Goal: Transaction & Acquisition: Purchase product/service

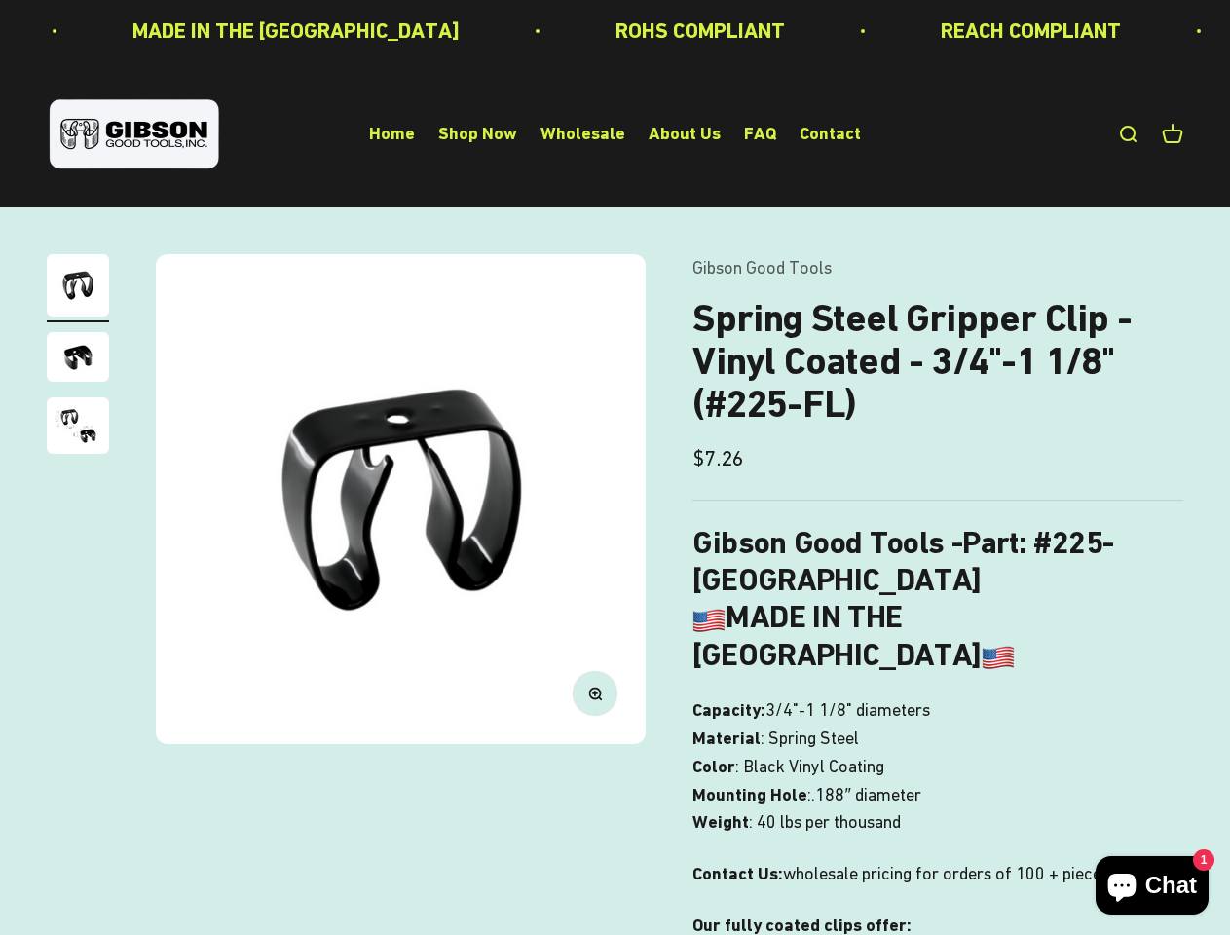
click at [614, 467] on img at bounding box center [401, 499] width 490 height 490
click at [400, 499] on img at bounding box center [401, 499] width 490 height 490
click at [595, 693] on icon "button" at bounding box center [594, 692] width 5 height 5
click at [78, 288] on img "Go to item 1" at bounding box center [78, 285] width 62 height 62
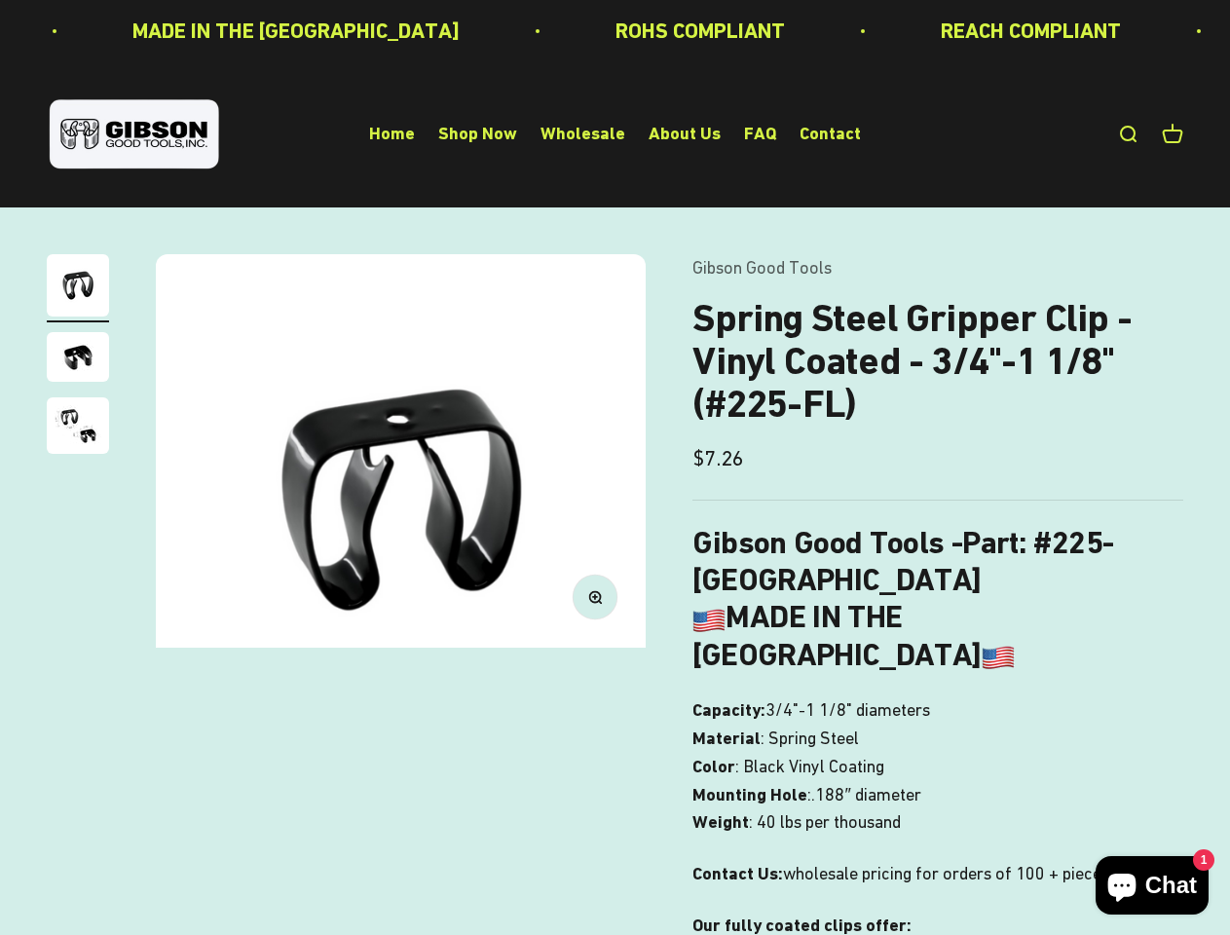
click at [78, 359] on img "Go to item 2" at bounding box center [78, 357] width 62 height 50
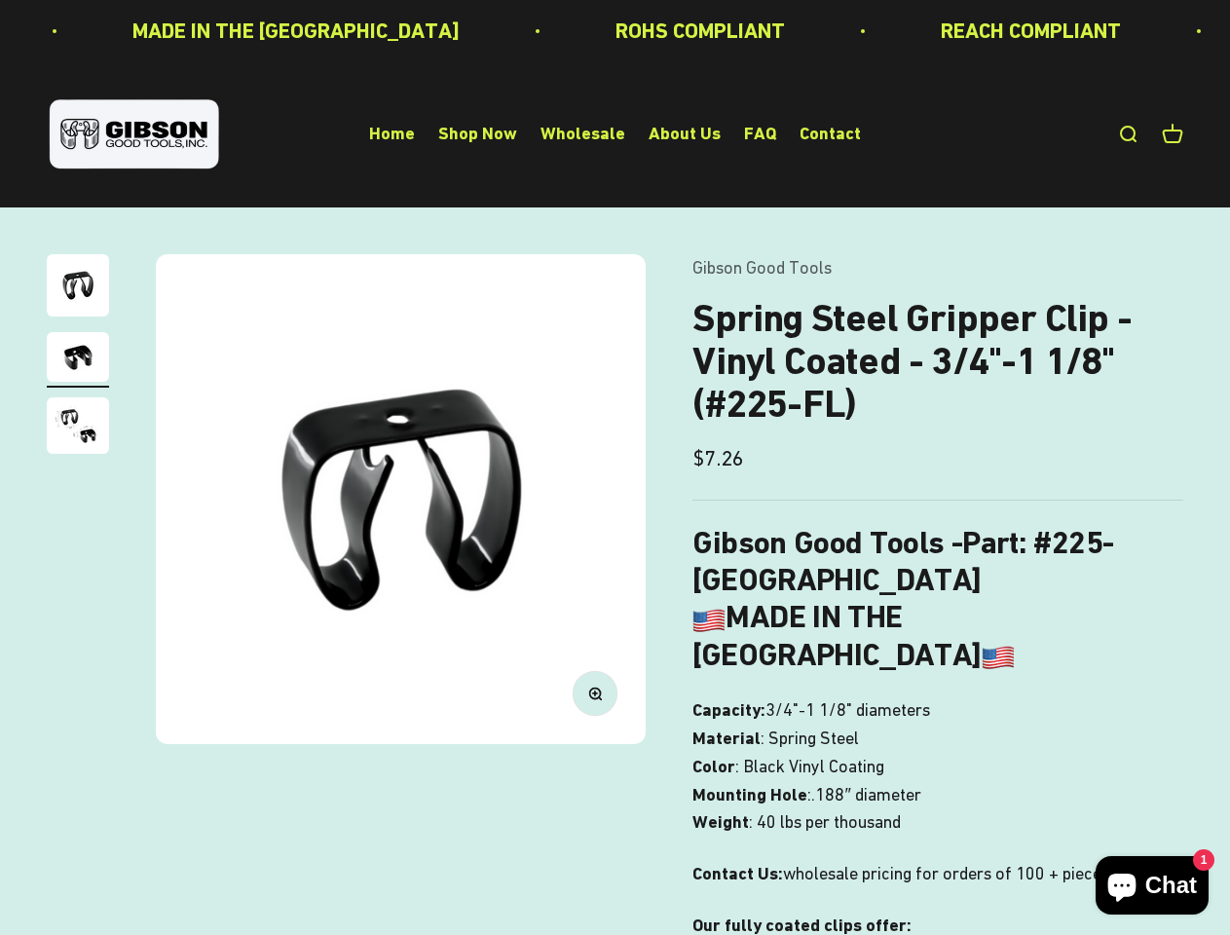
click at [78, 428] on img "Go to item 3" at bounding box center [78, 425] width 62 height 56
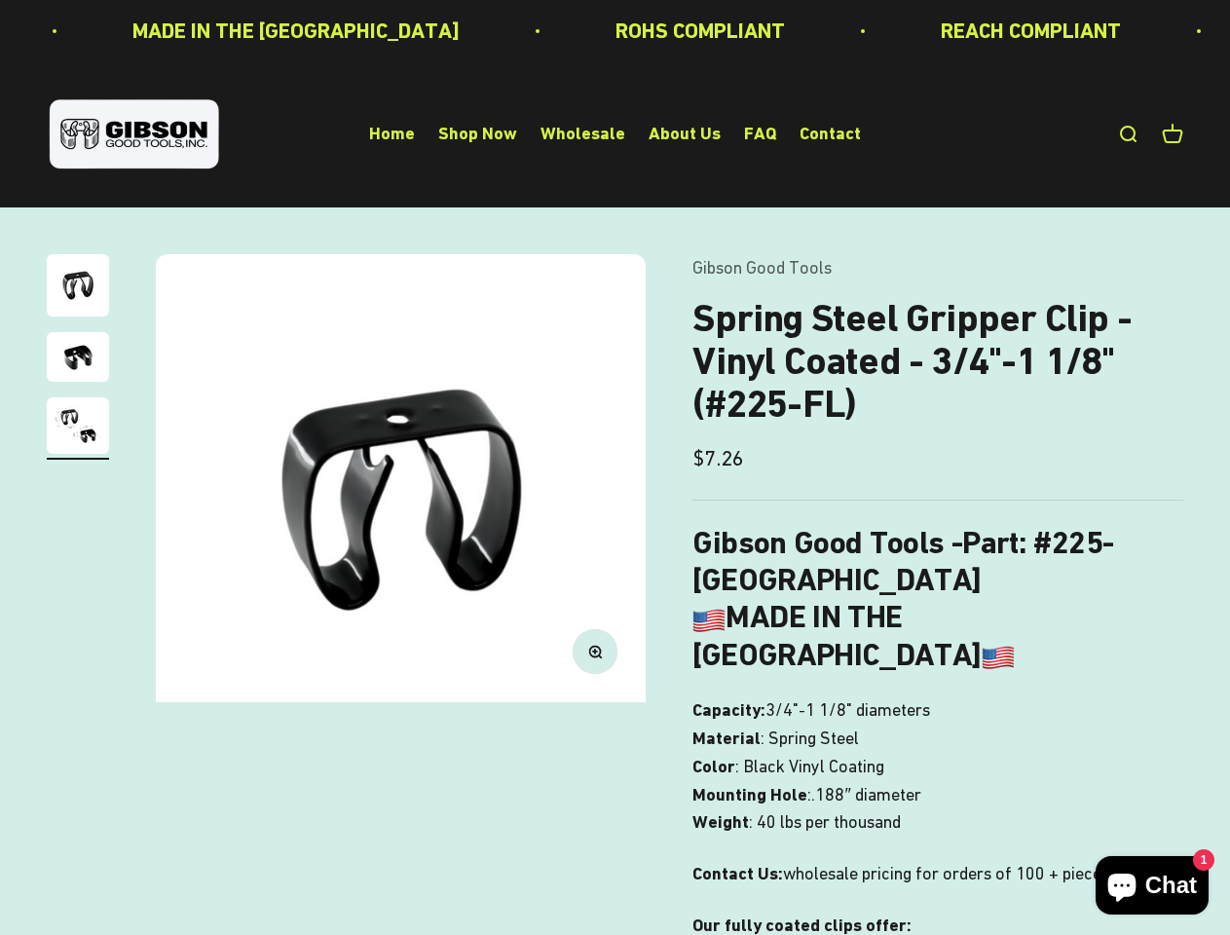
scroll to position [0, 1003]
